Goal: Book appointment/travel/reservation

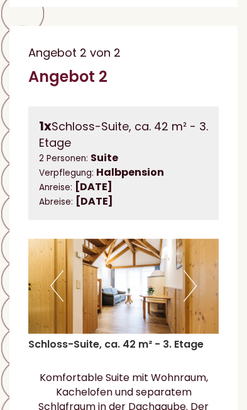
scroll to position [1915, 0]
click at [192, 302] on button "Next" at bounding box center [190, 285] width 13 height 31
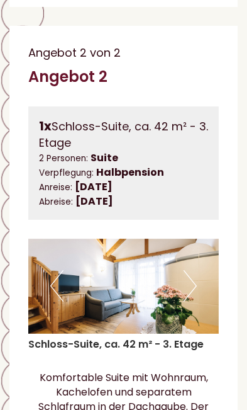
click at [195, 302] on button "Next" at bounding box center [190, 285] width 13 height 31
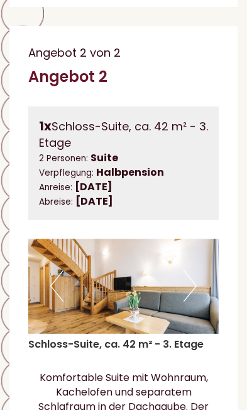
click at [196, 302] on button "Next" at bounding box center [190, 285] width 13 height 31
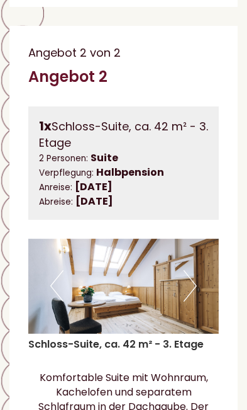
click at [195, 302] on button "Next" at bounding box center [190, 285] width 13 height 31
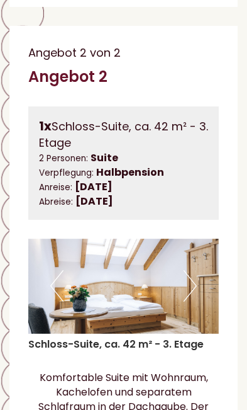
click at [200, 311] on img at bounding box center [123, 287] width 191 height 96
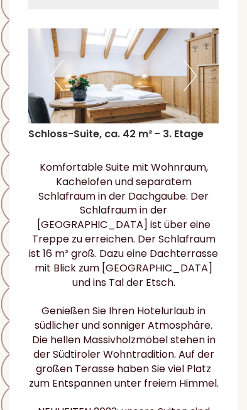
scroll to position [2126, 0]
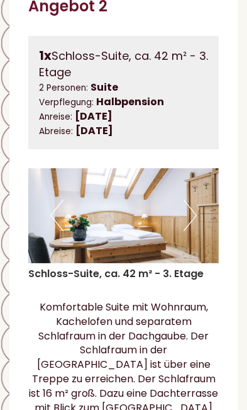
click at [195, 231] on button "Next" at bounding box center [190, 215] width 13 height 31
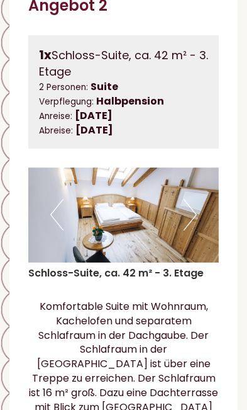
click at [197, 240] on img at bounding box center [123, 215] width 191 height 96
click at [188, 230] on button "Next" at bounding box center [190, 214] width 13 height 31
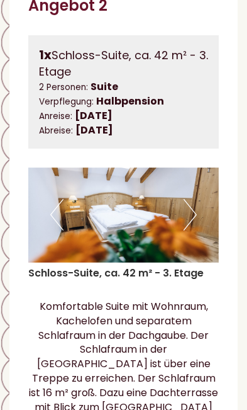
click at [196, 230] on button "Next" at bounding box center [190, 214] width 13 height 31
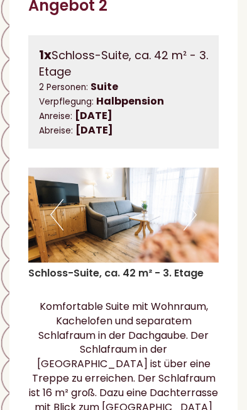
click at [191, 230] on button "Next" at bounding box center [190, 214] width 13 height 31
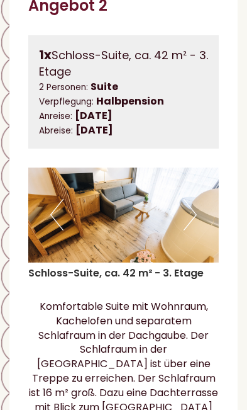
click at [191, 230] on button "Next" at bounding box center [190, 214] width 13 height 31
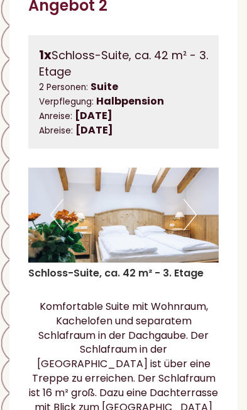
click at [199, 240] on img at bounding box center [123, 215] width 191 height 96
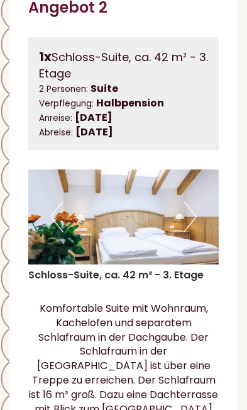
scroll to position [1985, 0]
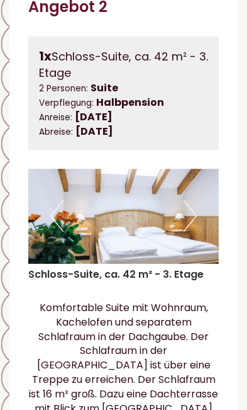
click at [195, 232] on button "Next" at bounding box center [190, 215] width 13 height 31
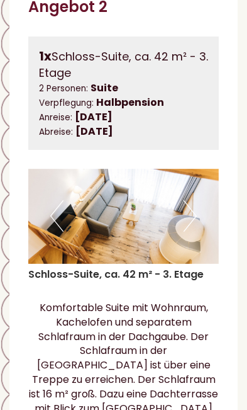
click at [193, 232] on button "Next" at bounding box center [190, 215] width 13 height 31
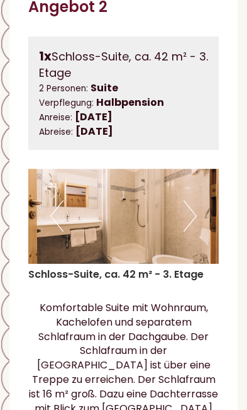
click at [198, 235] on img at bounding box center [123, 217] width 191 height 96
click at [197, 242] on img at bounding box center [123, 217] width 191 height 96
click at [195, 232] on button "Next" at bounding box center [190, 215] width 13 height 31
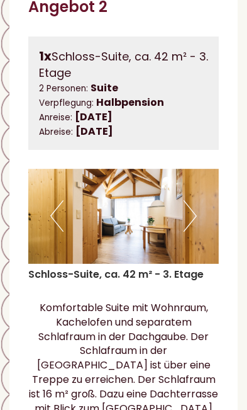
click at [200, 239] on img at bounding box center [123, 217] width 191 height 96
click at [201, 240] on img at bounding box center [123, 217] width 191 height 96
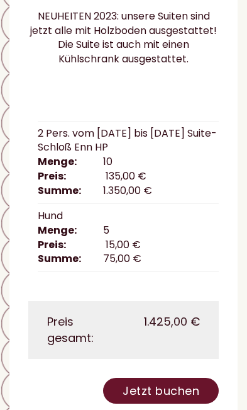
scroll to position [5410, 0]
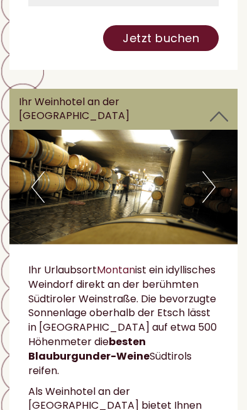
scroll to position [5763, 0]
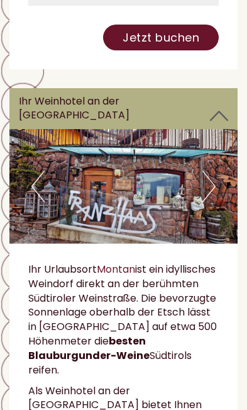
click at [203, 200] on button "Next" at bounding box center [209, 186] width 13 height 31
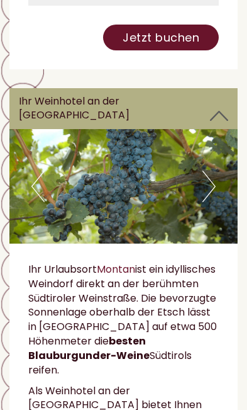
click at [212, 198] on button "Next" at bounding box center [209, 186] width 13 height 31
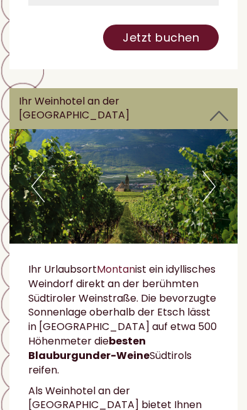
click at [213, 198] on button "Next" at bounding box center [209, 186] width 13 height 31
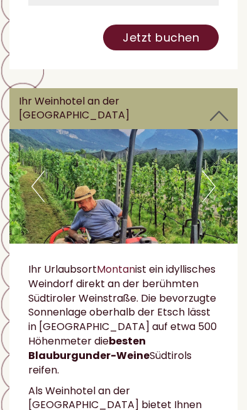
click at [213, 201] on button "Next" at bounding box center [209, 186] width 13 height 31
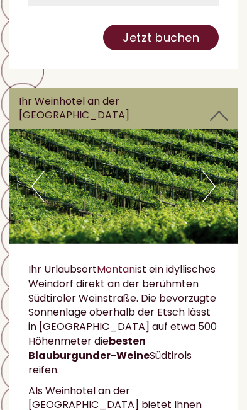
click at [218, 193] on img at bounding box center [123, 186] width 229 height 115
click at [208, 202] on button "Next" at bounding box center [209, 186] width 13 height 31
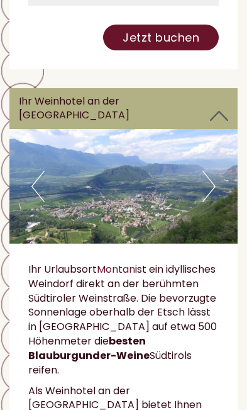
click at [211, 199] on button "Next" at bounding box center [209, 186] width 13 height 31
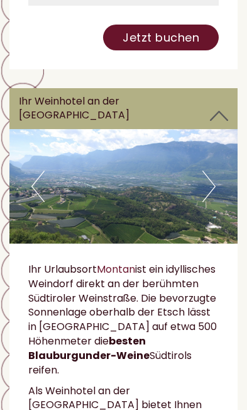
click at [210, 200] on button "Next" at bounding box center [209, 186] width 13 height 31
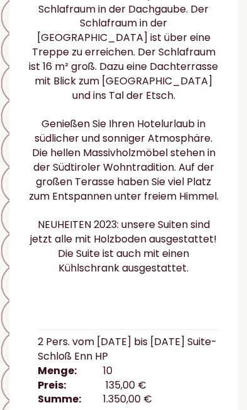
scroll to position [2314, 0]
